Goal: Task Accomplishment & Management: Use online tool/utility

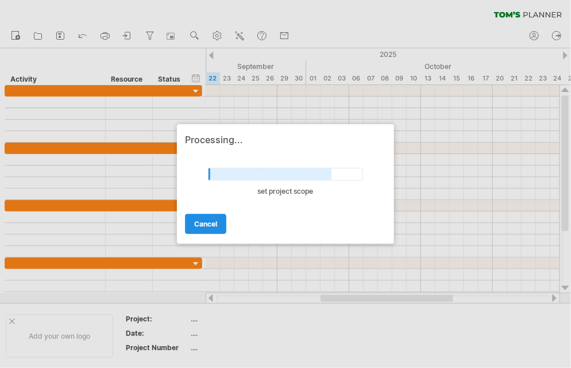
click at [212, 229] on link "cancel" at bounding box center [205, 224] width 41 height 20
click at [212, 225] on span "cancel" at bounding box center [205, 224] width 23 height 9
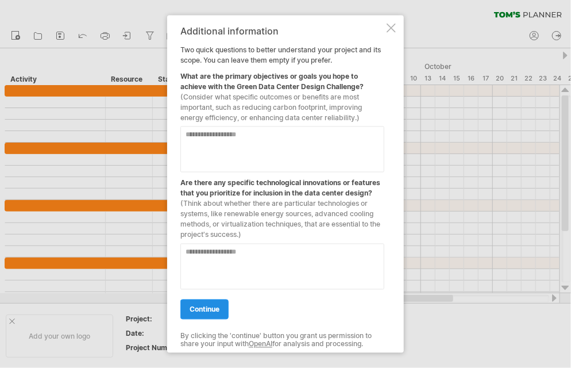
click at [209, 309] on span "continue" at bounding box center [205, 309] width 30 height 9
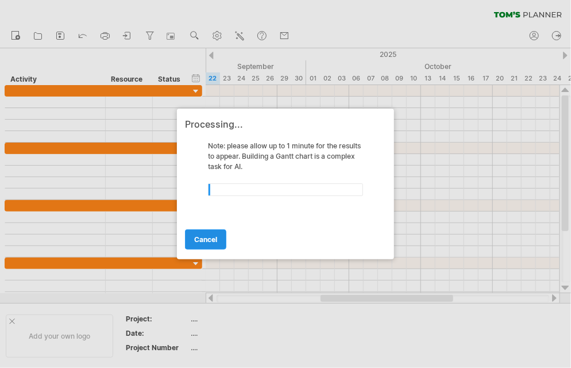
click at [207, 244] on link "cancel" at bounding box center [205, 239] width 41 height 20
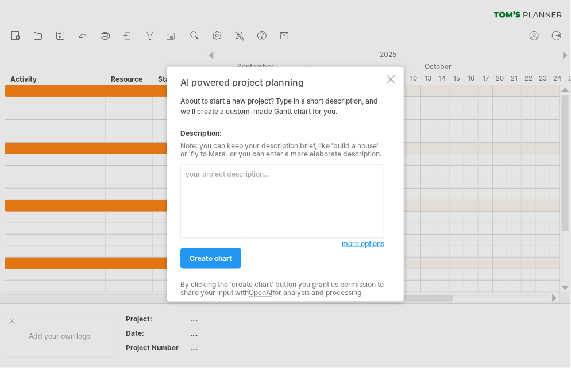
click at [395, 80] on div at bounding box center [391, 79] width 9 height 9
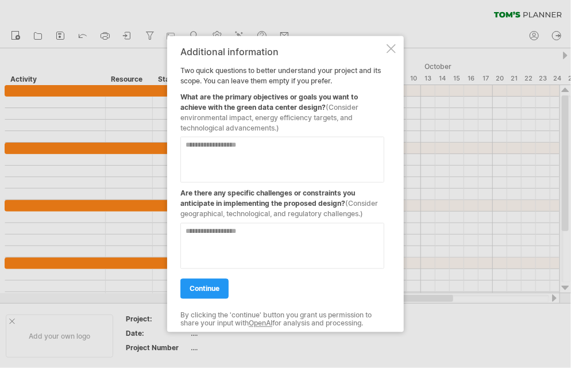
click at [248, 162] on textarea at bounding box center [282, 160] width 204 height 46
click at [251, 162] on textarea "*" at bounding box center [282, 160] width 204 height 46
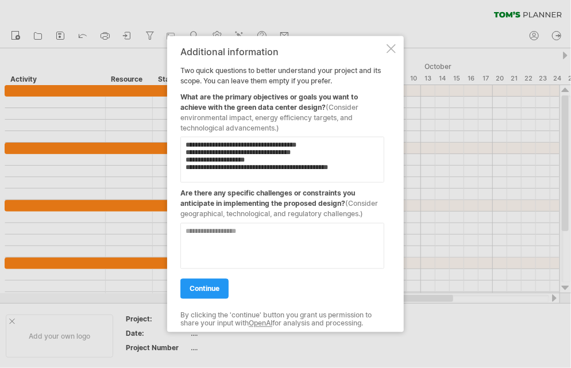
type textarea "**********"
click at [217, 232] on textarea at bounding box center [282, 246] width 204 height 46
type textarea "*"
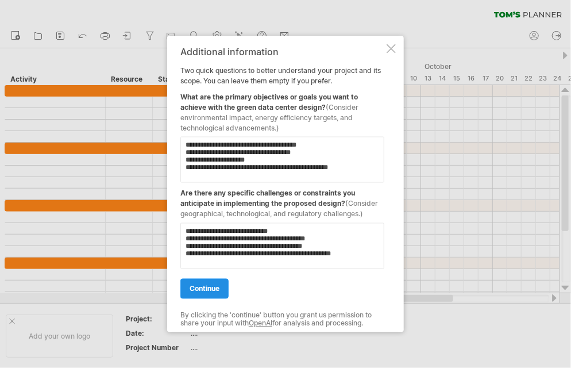
type textarea "**********"
click at [203, 289] on span "continue" at bounding box center [205, 288] width 30 height 9
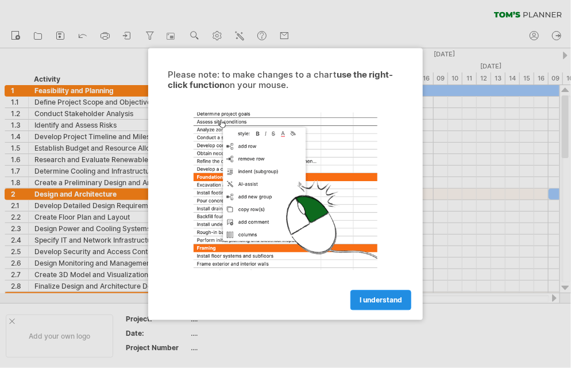
click at [369, 300] on span "I understand" at bounding box center [381, 300] width 43 height 9
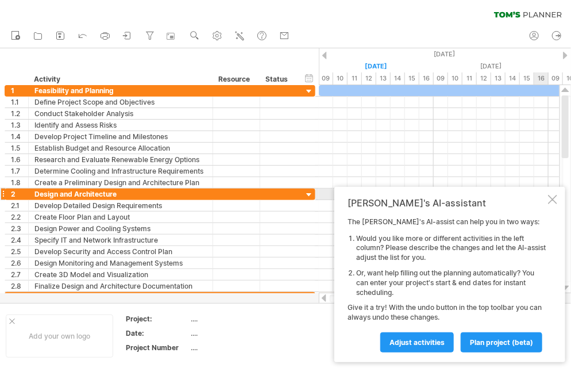
click at [549, 193] on div "Tom's AI-assistant The Tom's AI-assist can help you in two ways: Would you like…" at bounding box center [449, 274] width 231 height 175
click at [553, 198] on div at bounding box center [552, 199] width 9 height 9
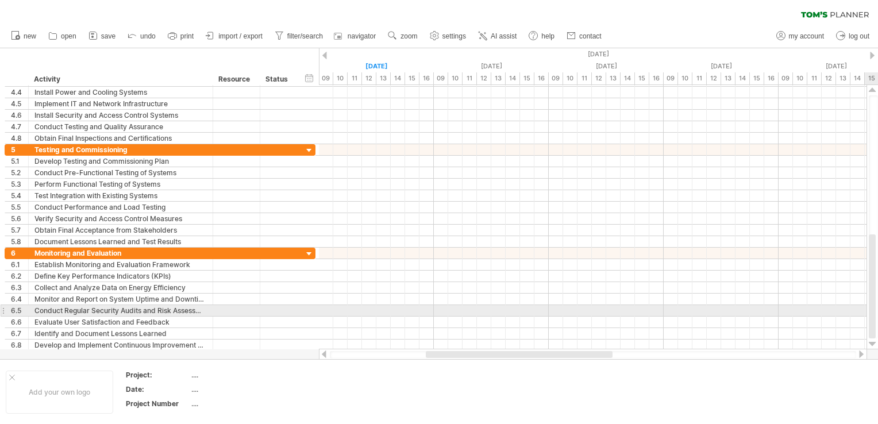
drag, startPoint x: 871, startPoint y: 139, endPoint x: 874, endPoint y: 307, distance: 167.8
click at [571, 307] on div at bounding box center [872, 286] width 7 height 104
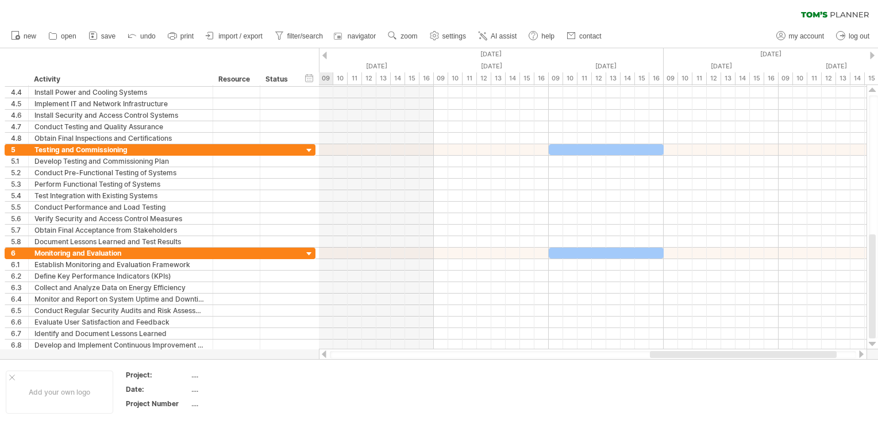
drag, startPoint x: 595, startPoint y: 356, endPoint x: 820, endPoint y: 356, distance: 224.1
click at [571, 356] on div at bounding box center [743, 354] width 187 height 7
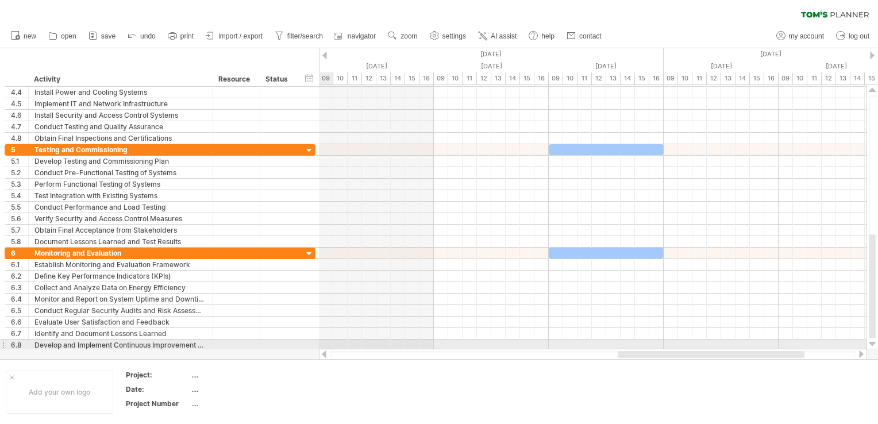
click at [571, 349] on div at bounding box center [593, 354] width 548 height 11
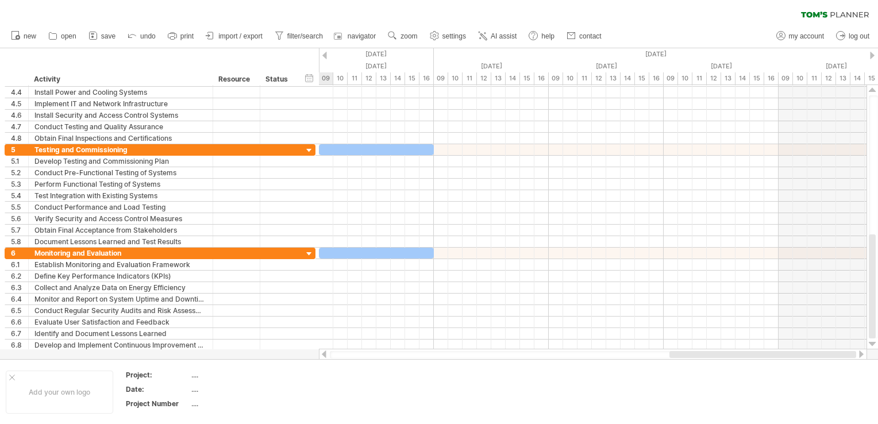
drag, startPoint x: 775, startPoint y: 355, endPoint x: 852, endPoint y: 355, distance: 76.4
click at [571, 355] on div at bounding box center [763, 354] width 187 height 7
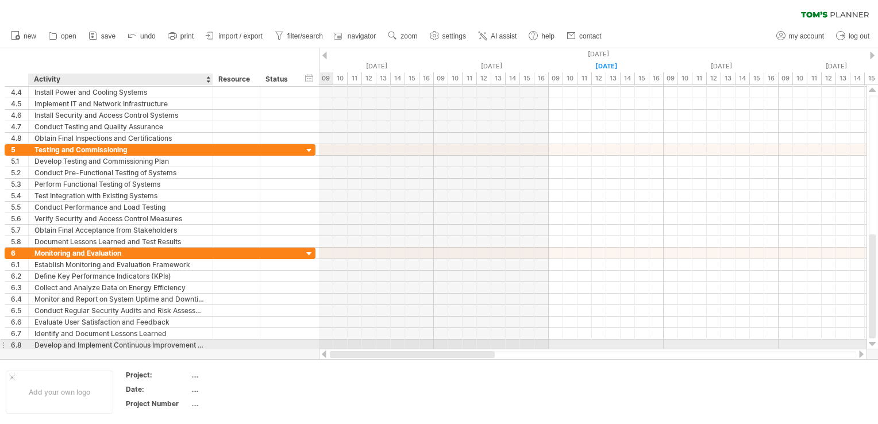
drag, startPoint x: 766, startPoint y: 355, endPoint x: 147, endPoint y: 344, distance: 619.1
click at [147, 344] on div "Trying to reach plan.tomsplanner.com Connected again... 0% clear filter new 1" at bounding box center [439, 212] width 878 height 424
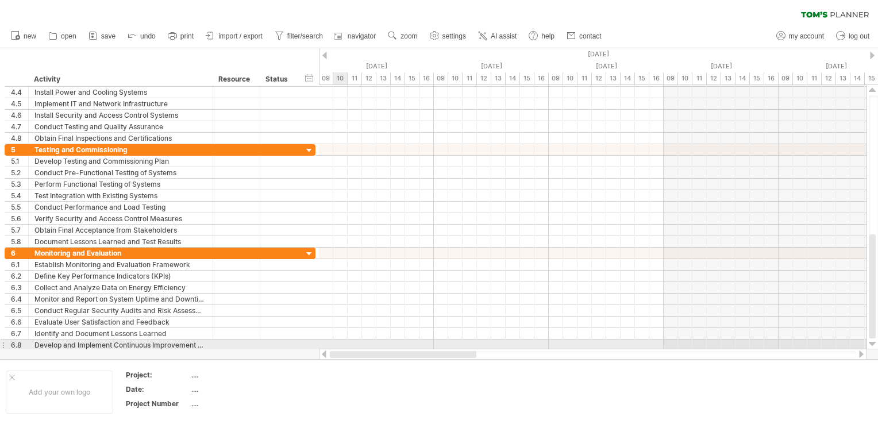
drag, startPoint x: 453, startPoint y: 353, endPoint x: 333, endPoint y: 341, distance: 120.1
click at [333, 341] on div "Trying to reach plan.tomsplanner.com Connected again... 0% clear filter new 1" at bounding box center [439, 212] width 878 height 424
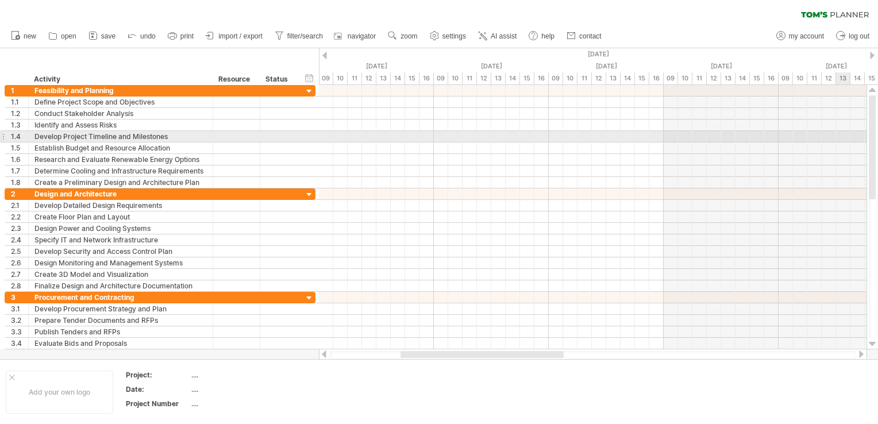
drag, startPoint x: 874, startPoint y: 281, endPoint x: 847, endPoint y: 136, distance: 147.3
click at [571, 136] on div "Trying to reach plan.tomsplanner.com Connected again... 0% clear filter new 1" at bounding box center [439, 212] width 878 height 424
